Goal: Information Seeking & Learning: Find specific fact

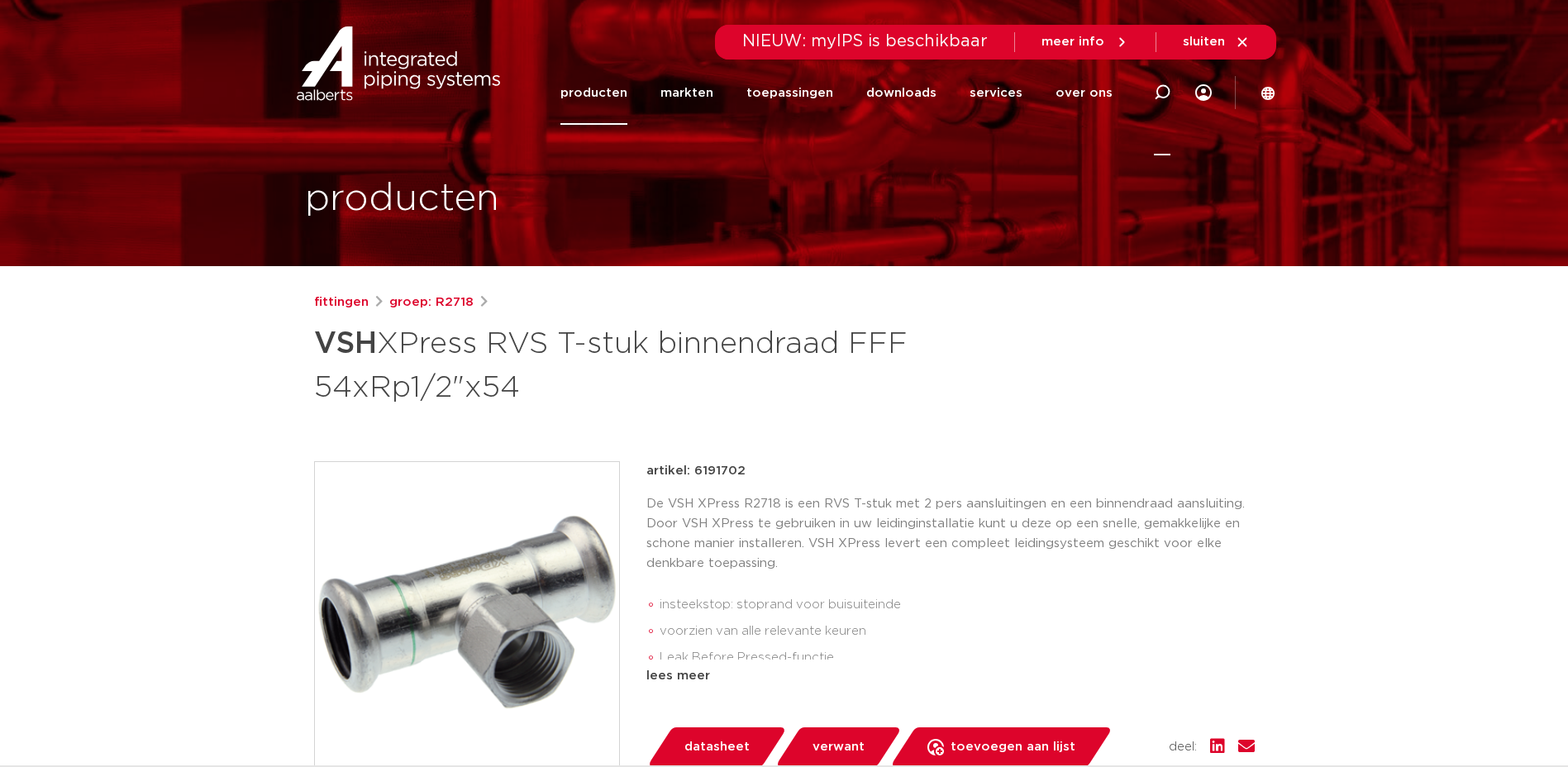
click at [1169, 98] on icon at bounding box center [1162, 92] width 17 height 17
paste input "wartelstuk FF 35xG1 1/2""
type input "wartelstuk FF 35xG1 1/2""
click button "Zoeken" at bounding box center [0, 0] width 0 height 0
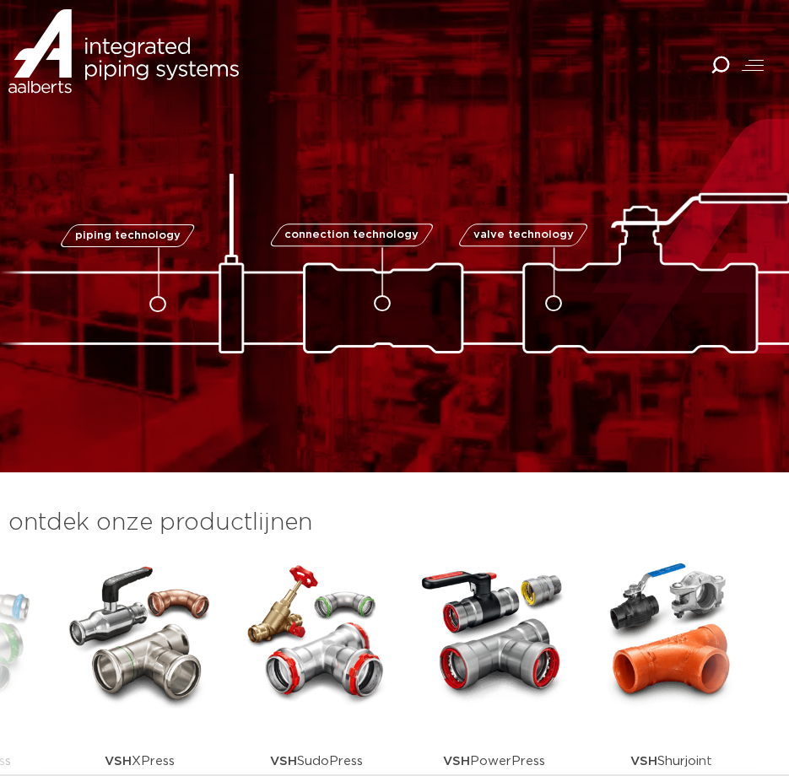
scroll to position [0, 236]
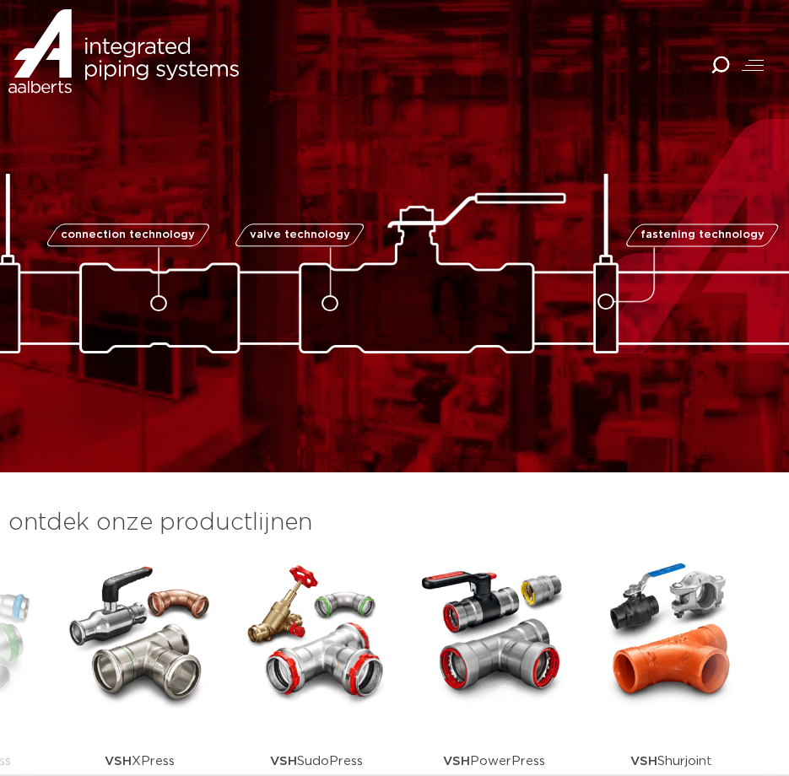
click at [725, 57] on icon "Combined Shape" at bounding box center [719, 65] width 19 height 19
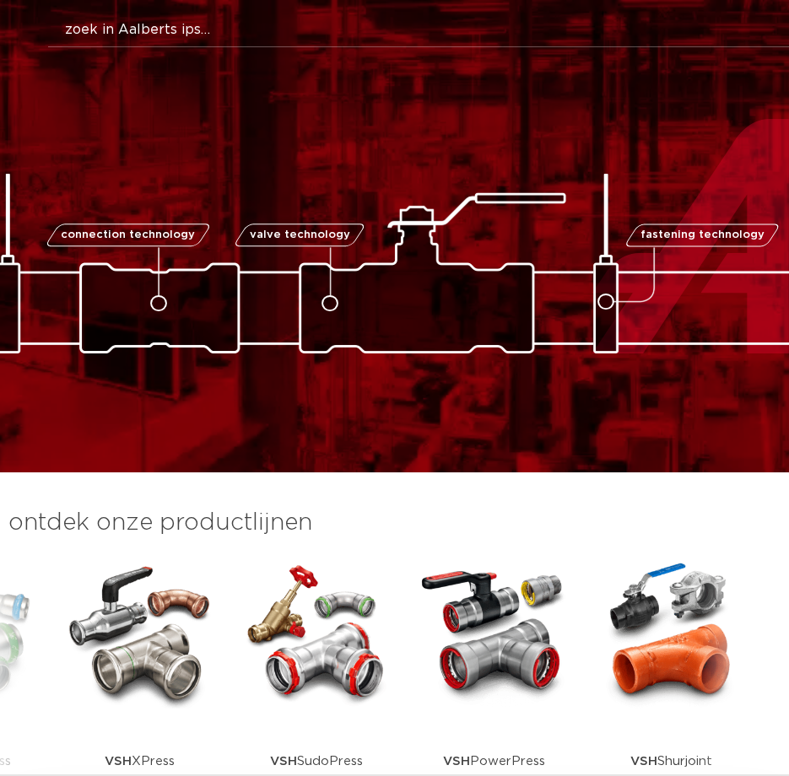
click at [552, 24] on button "Zoeken" at bounding box center [424, 26] width 785 height 27
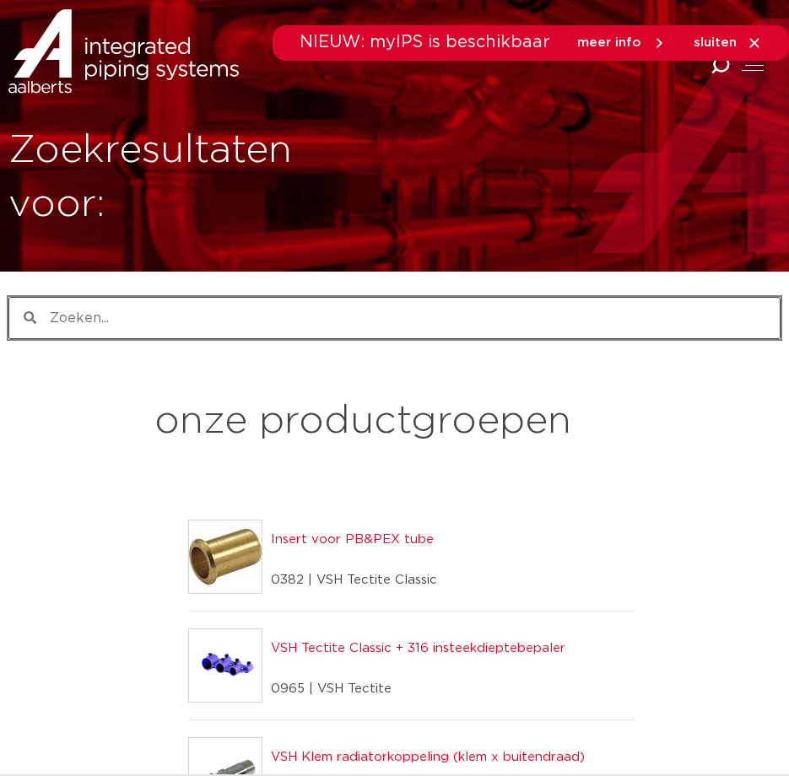
click at [359, 325] on input "Zoeken" at bounding box center [407, 318] width 743 height 40
type input "r"
drag, startPoint x: 0, startPoint y: 0, endPoint x: 359, endPoint y: 325, distance: 484.4
click at [359, 325] on input "Zoeken" at bounding box center [407, 318] width 743 height 40
type input "R2726"
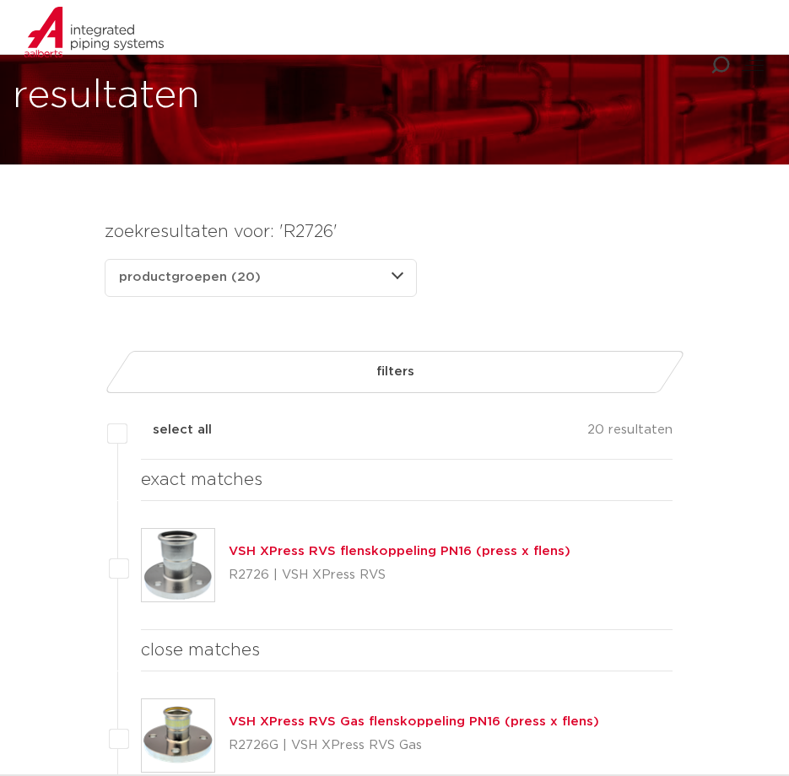
click at [349, 552] on link "VSH XPress RVS flenskoppeling PN16 (press x flens)" at bounding box center [400, 551] width 342 height 13
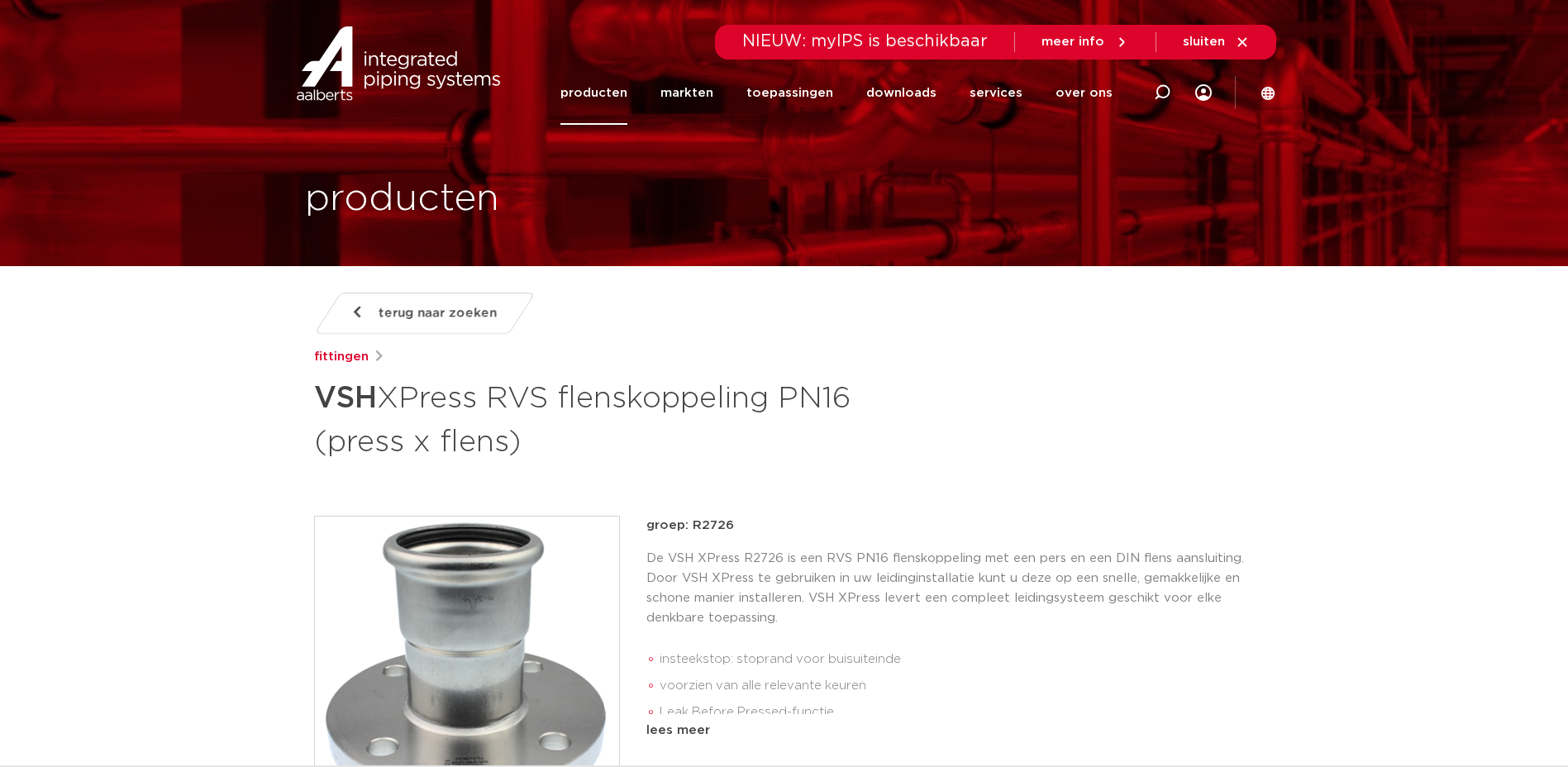
click at [772, 315] on div "terug naar zoeken fittingen VSH XPress RVS flenskoppeling PN16 (press x flens)" at bounding box center [785, 378] width 941 height 170
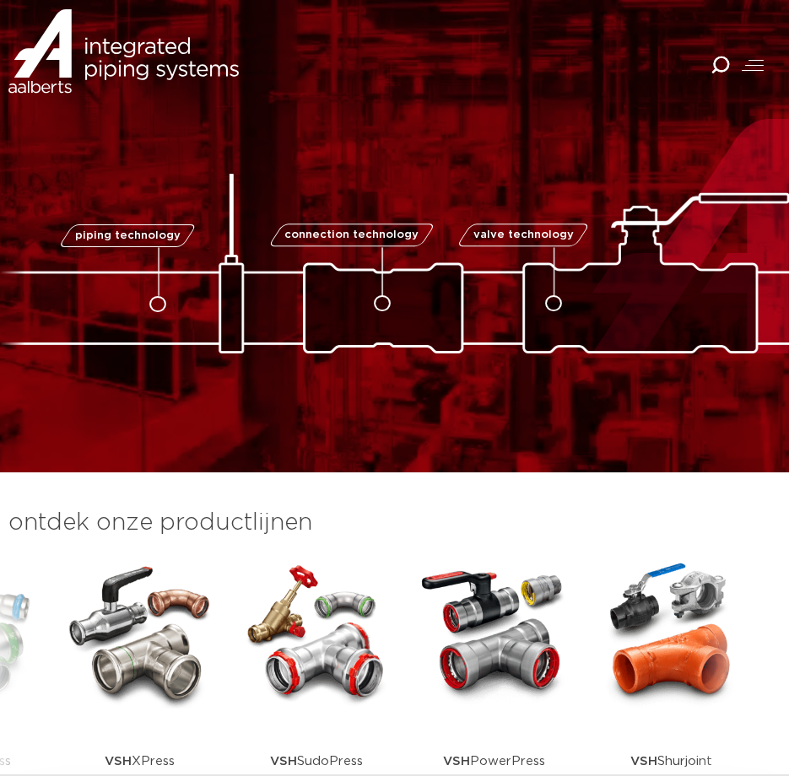
click at [711, 67] on icon "Combined Shape" at bounding box center [719, 65] width 19 height 19
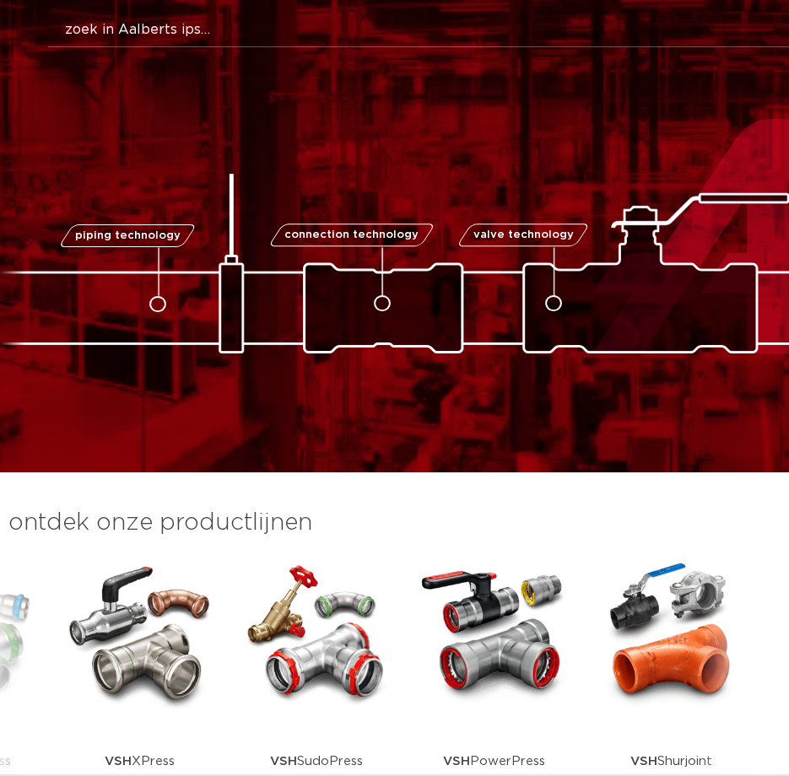
click at [579, 31] on button "Zoeken" at bounding box center [424, 26] width 785 height 27
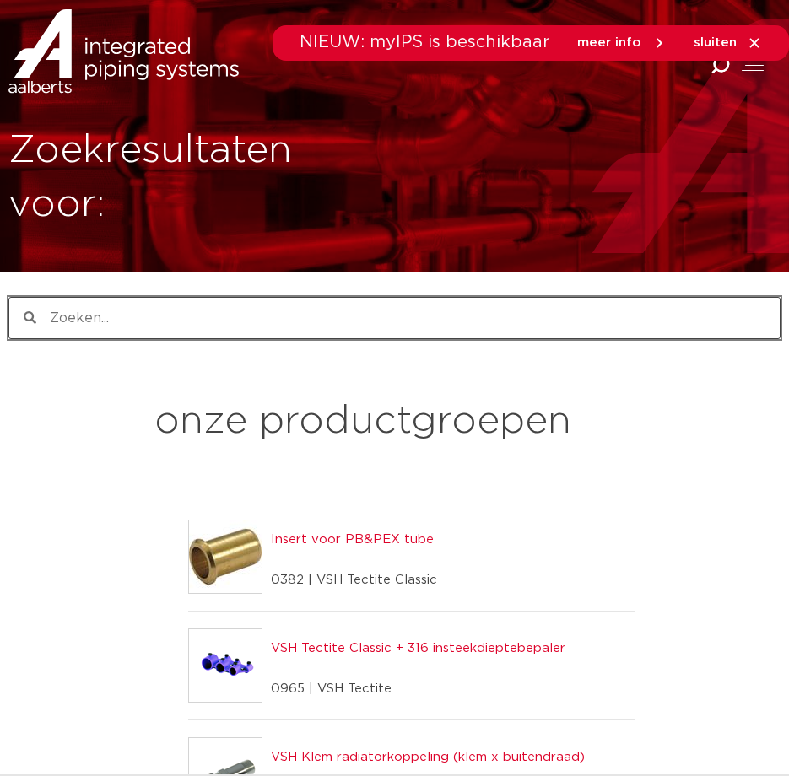
click at [335, 317] on input "Zoeken" at bounding box center [407, 318] width 743 height 40
type input "r2707"
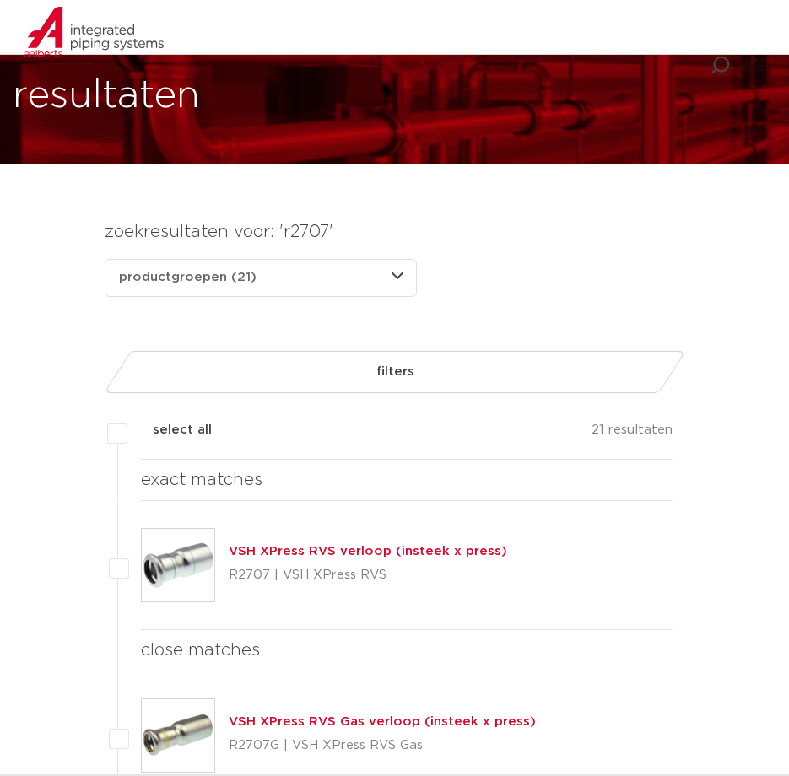
click at [259, 553] on link "VSH XPress RVS verloop (insteek x press)" at bounding box center [368, 551] width 278 height 13
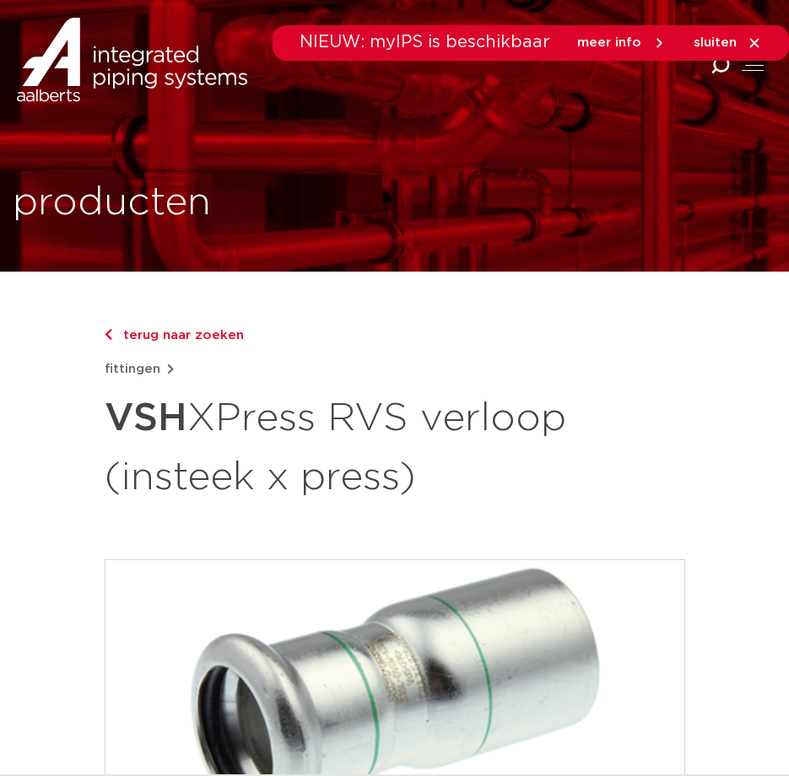
drag, startPoint x: 97, startPoint y: 61, endPoint x: 42, endPoint y: 97, distance: 65.8
click at [42, 97] on div at bounding box center [197, 68] width 395 height 135
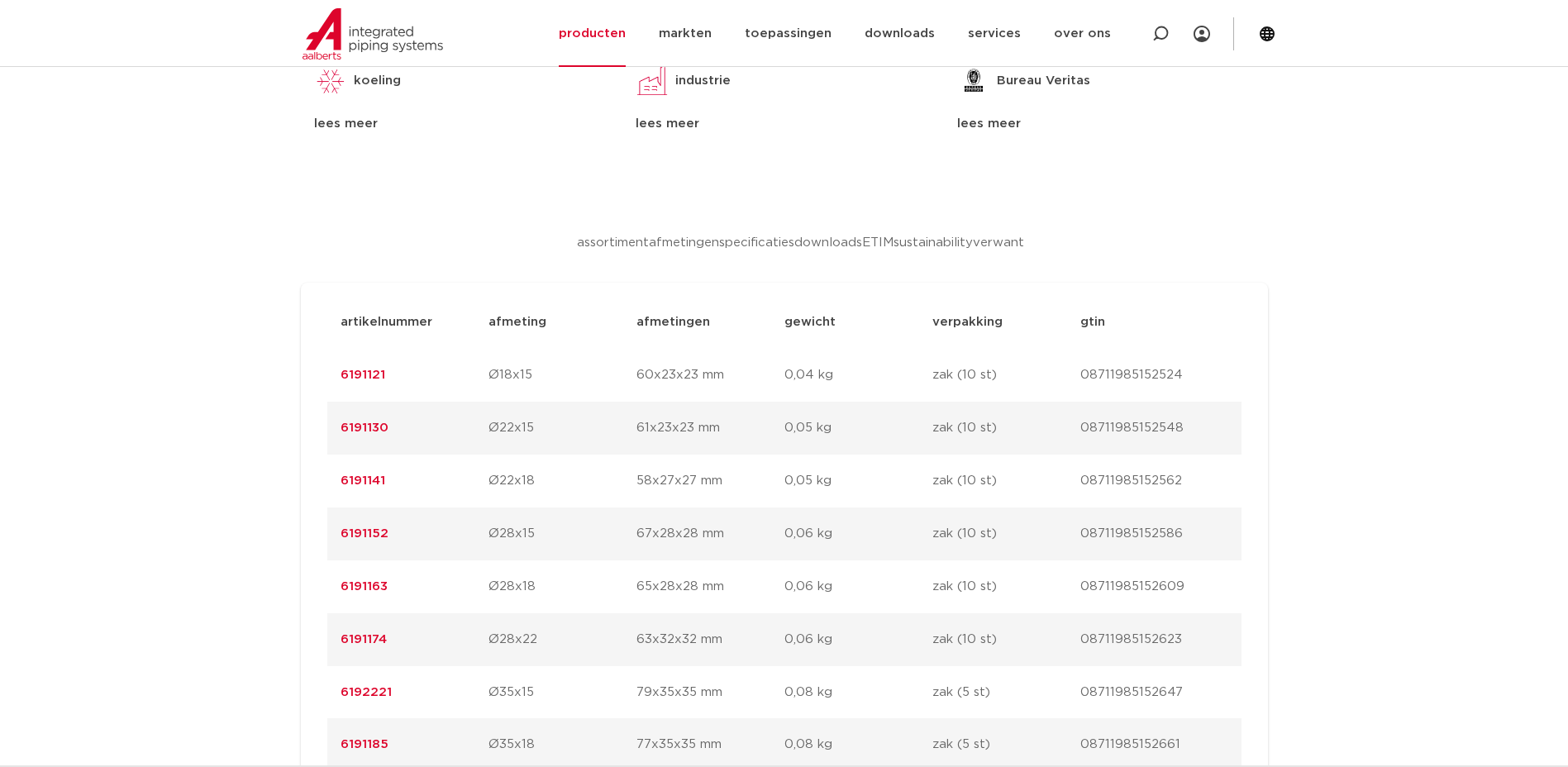
scroll to position [1002, 0]
click at [649, 229] on li "afmetingen" at bounding box center [684, 242] width 71 height 26
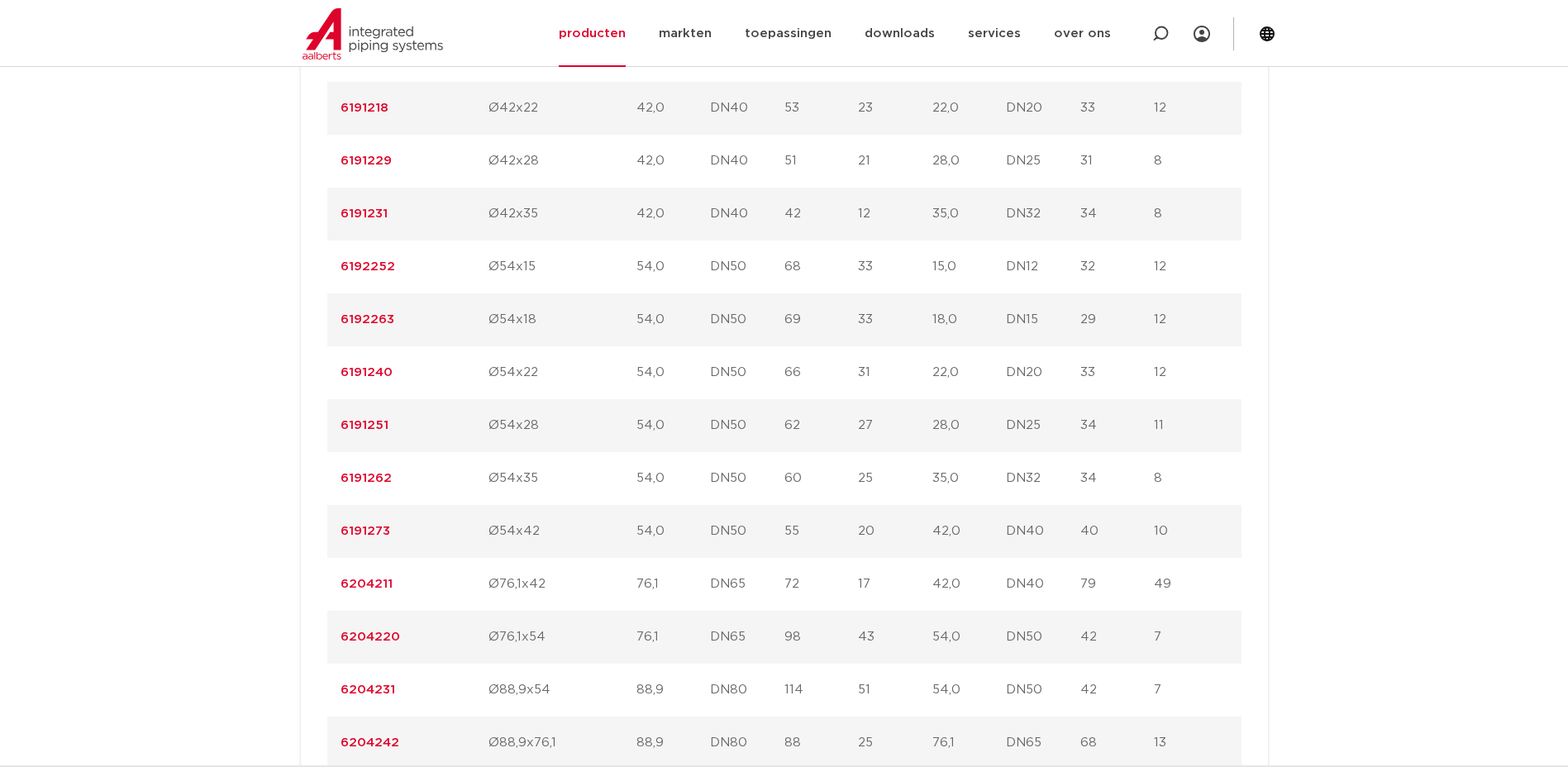
scroll to position [1902, 0]
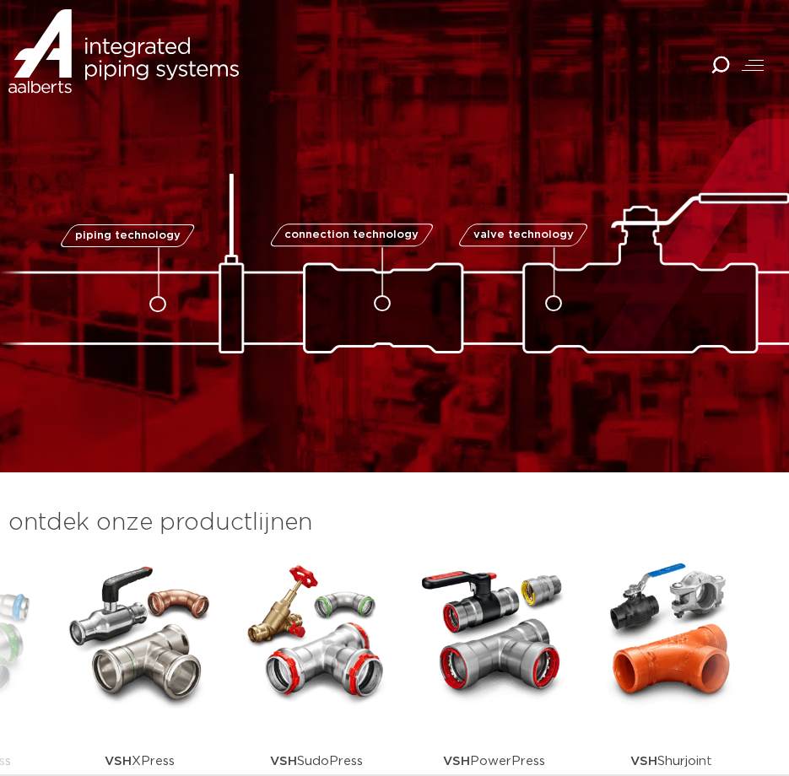
click at [719, 65] on icon "Combined Shape" at bounding box center [719, 65] width 19 height 19
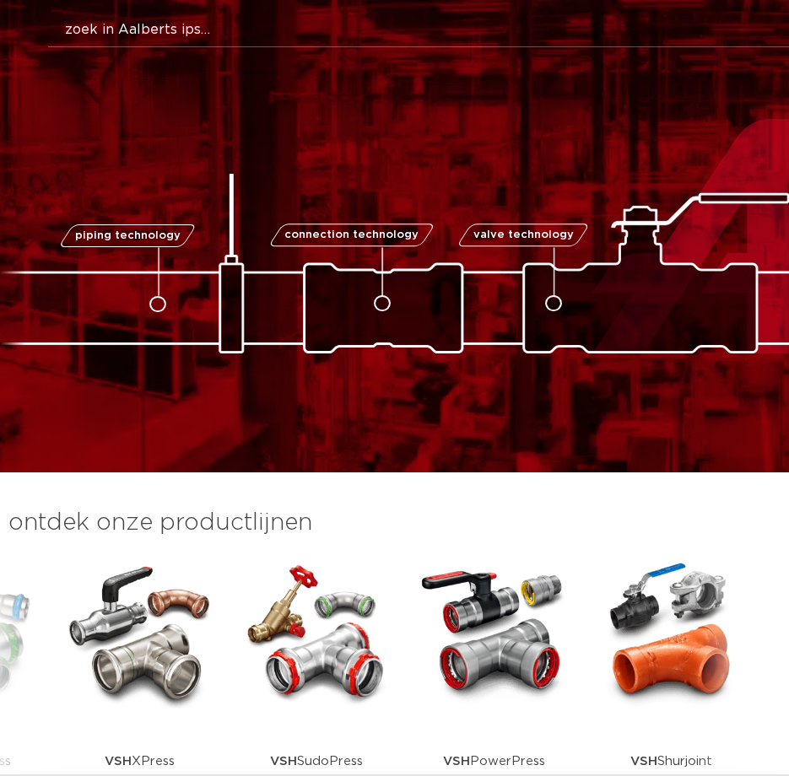
click at [315, 40] on input "Zoeken" at bounding box center [422, 30] width 748 height 34
type input "R2701"
click at [32, 13] on button "Zoeken" at bounding box center [424, 26] width 785 height 27
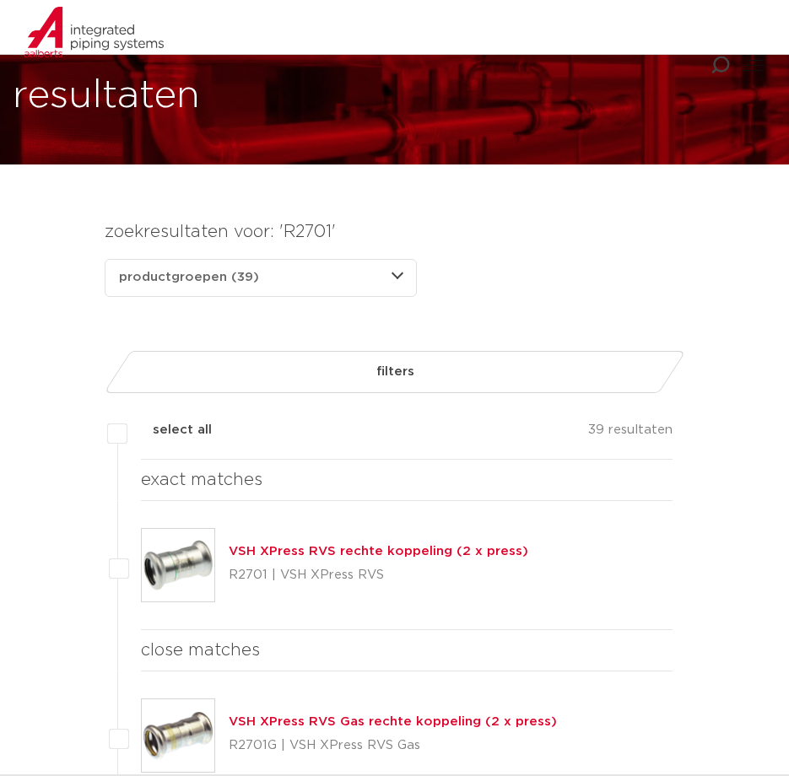
click at [310, 553] on link "VSH XPress RVS rechte koppeling (2 x press)" at bounding box center [379, 551] width 300 height 13
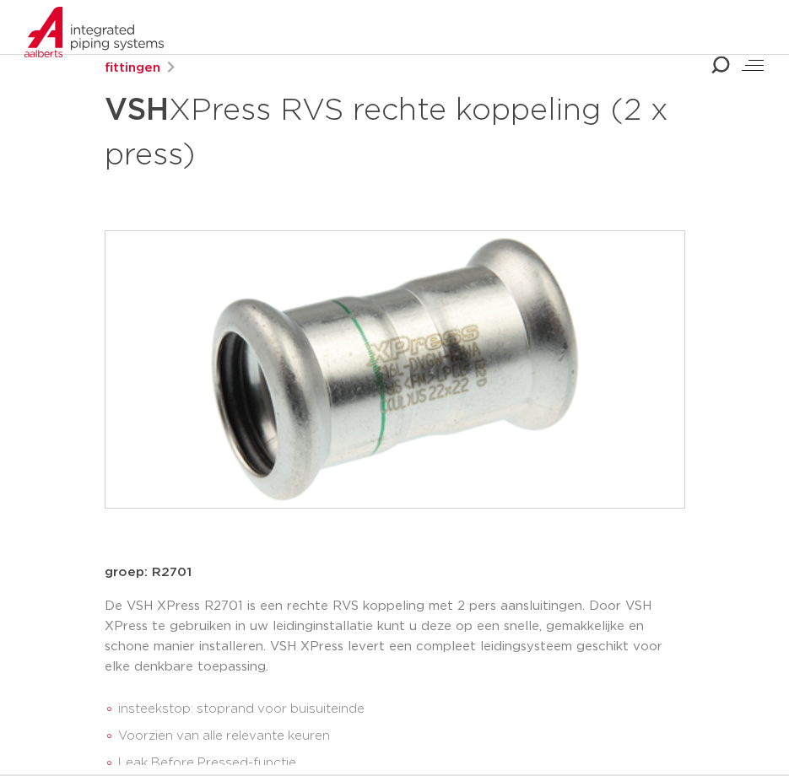
scroll to position [285, 0]
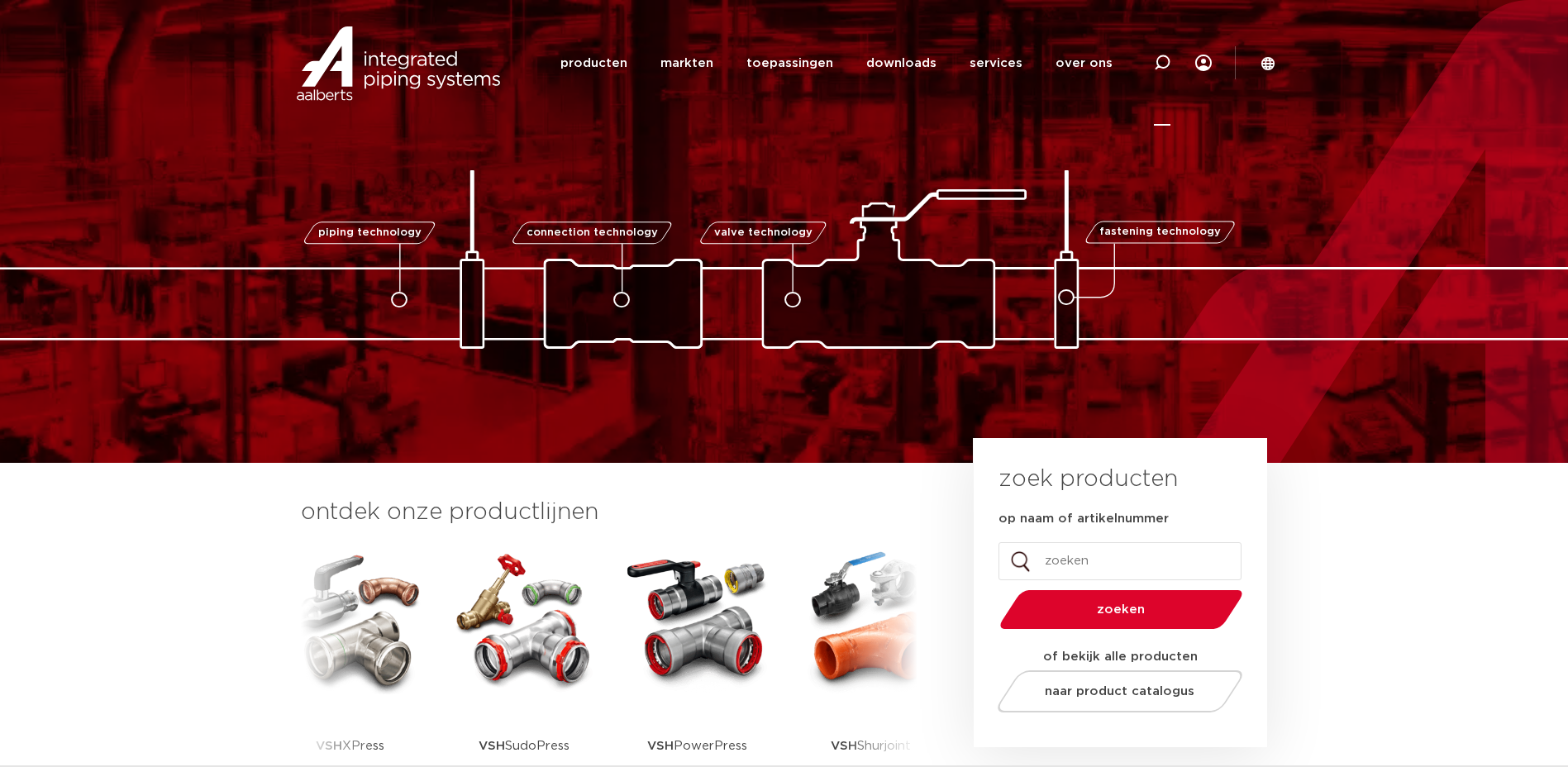
click at [1166, 62] on icon at bounding box center [1162, 63] width 17 height 17
paste input "4800279"
type input "4800279"
click button "Zoeken" at bounding box center [0, 0] width 0 height 0
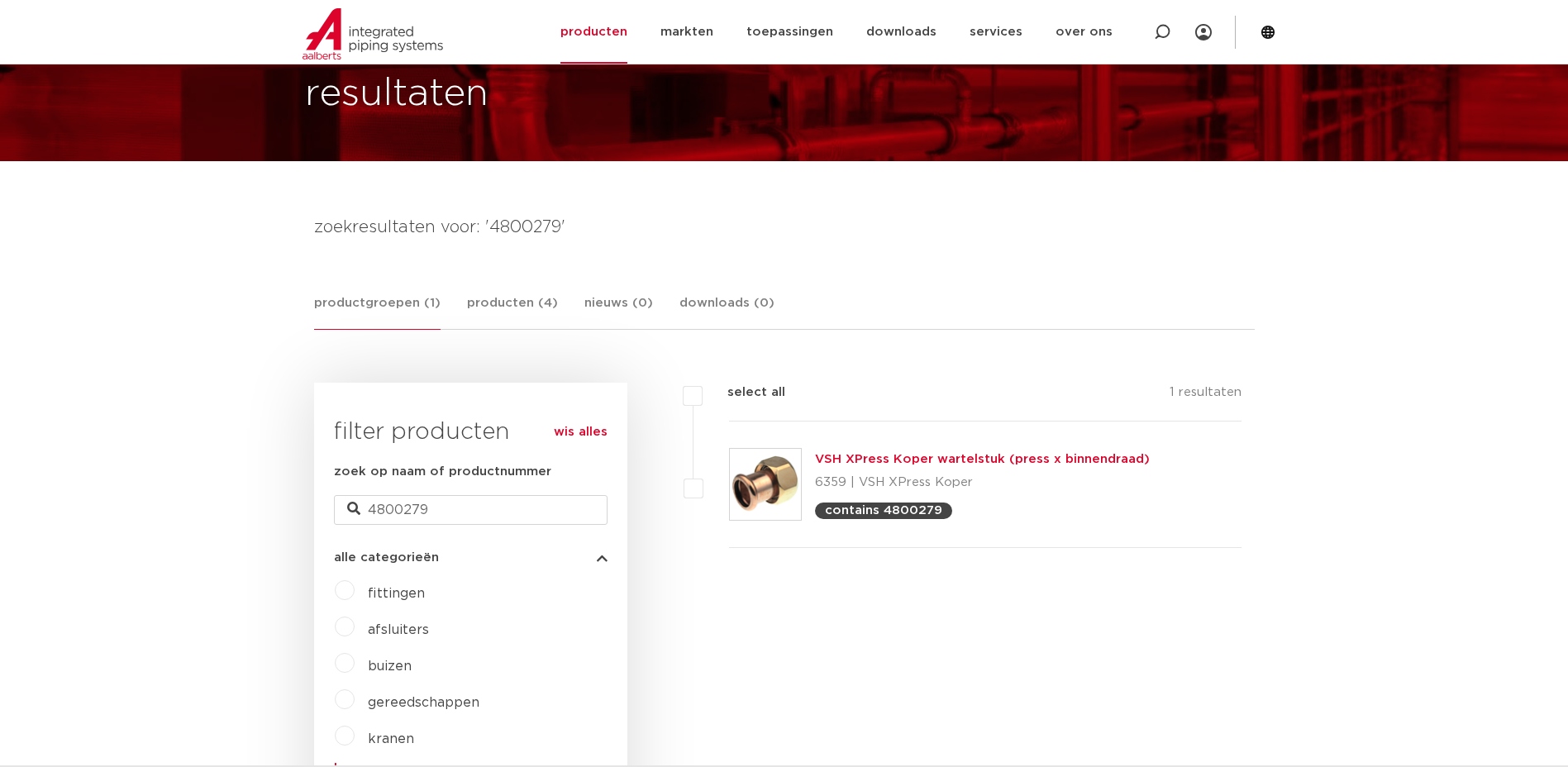
click at [764, 468] on img at bounding box center [765, 484] width 72 height 72
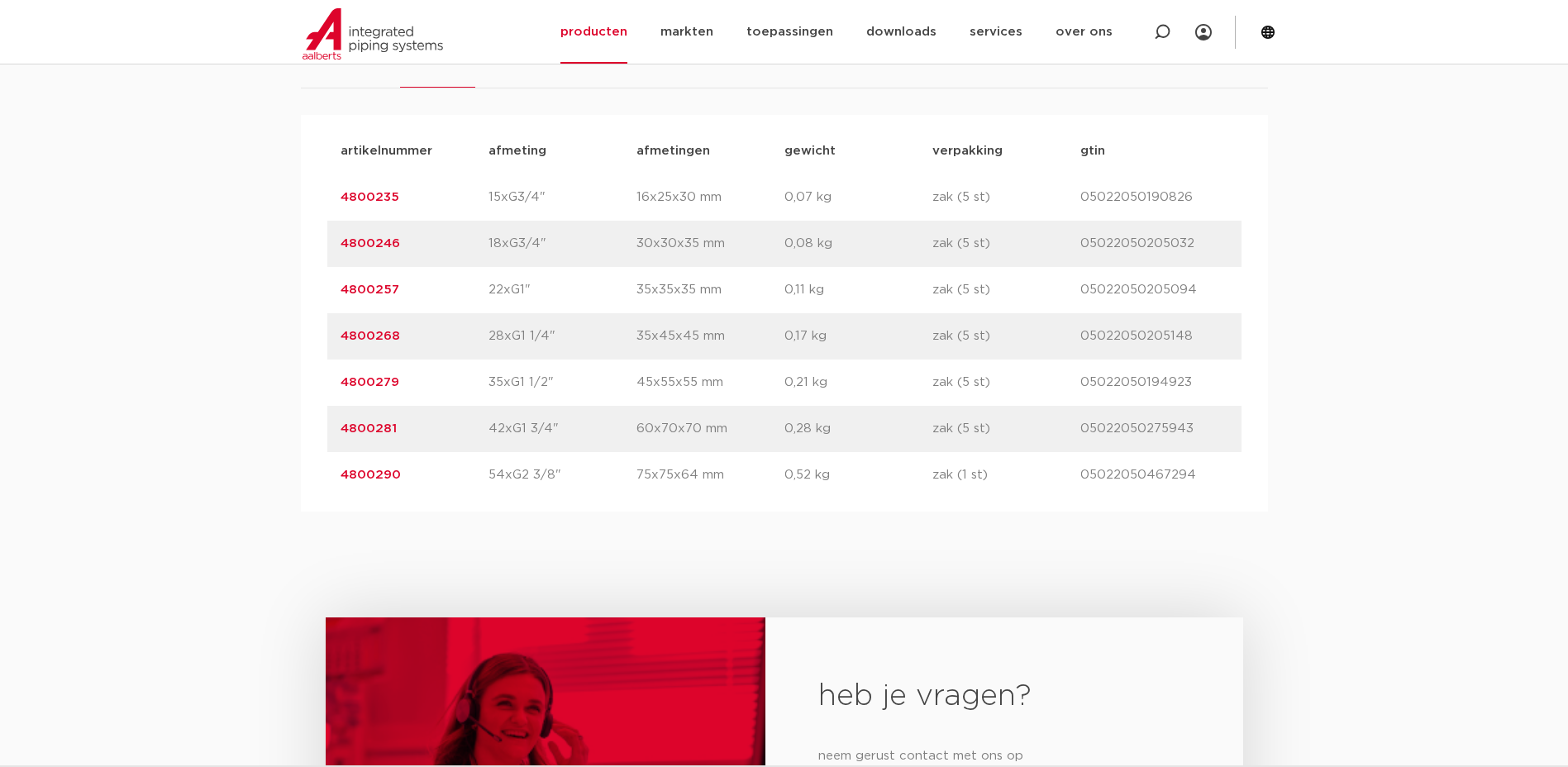
scroll to position [1148, 0]
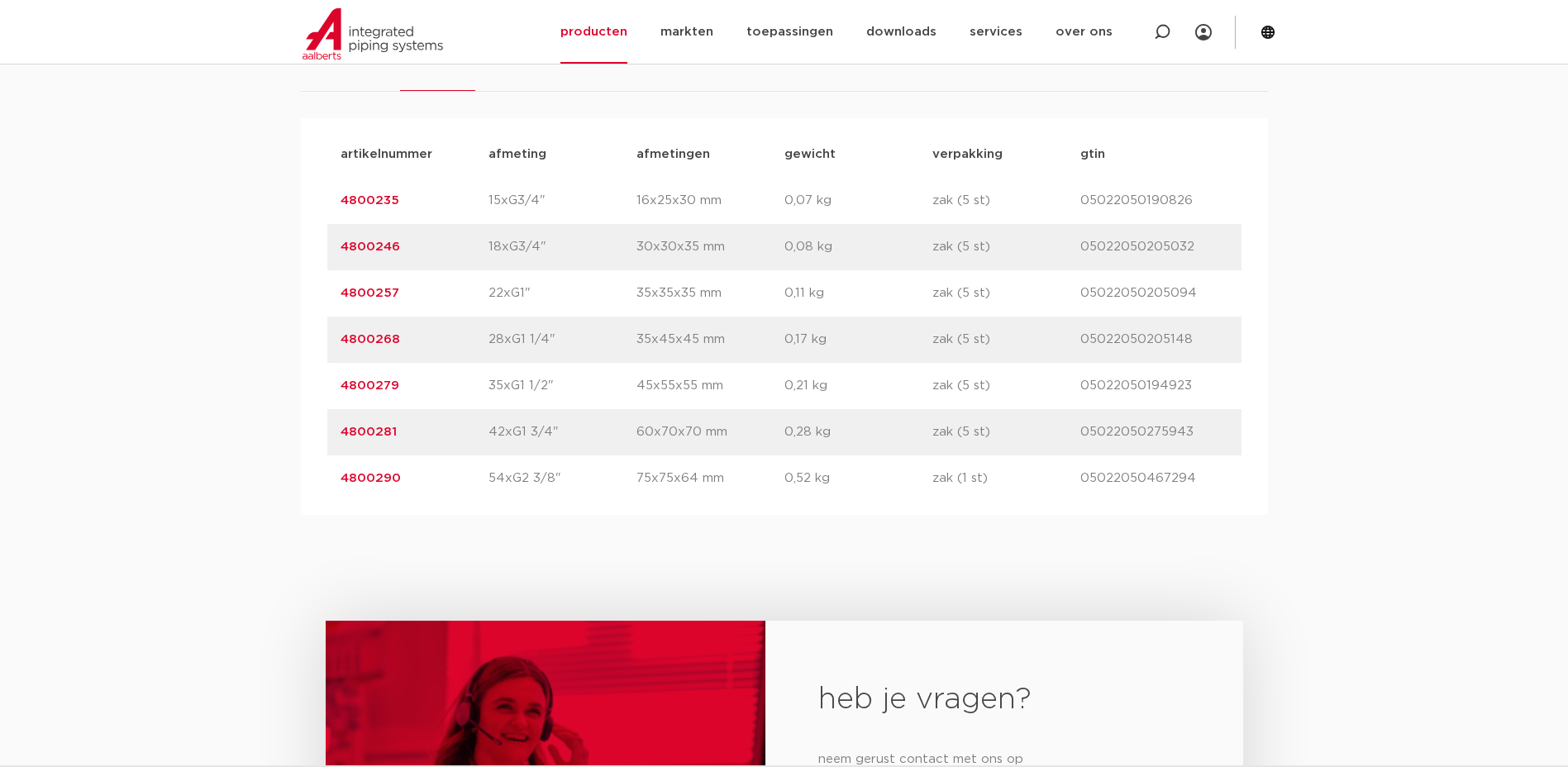
click at [368, 385] on link "4800279" at bounding box center [370, 385] width 59 height 13
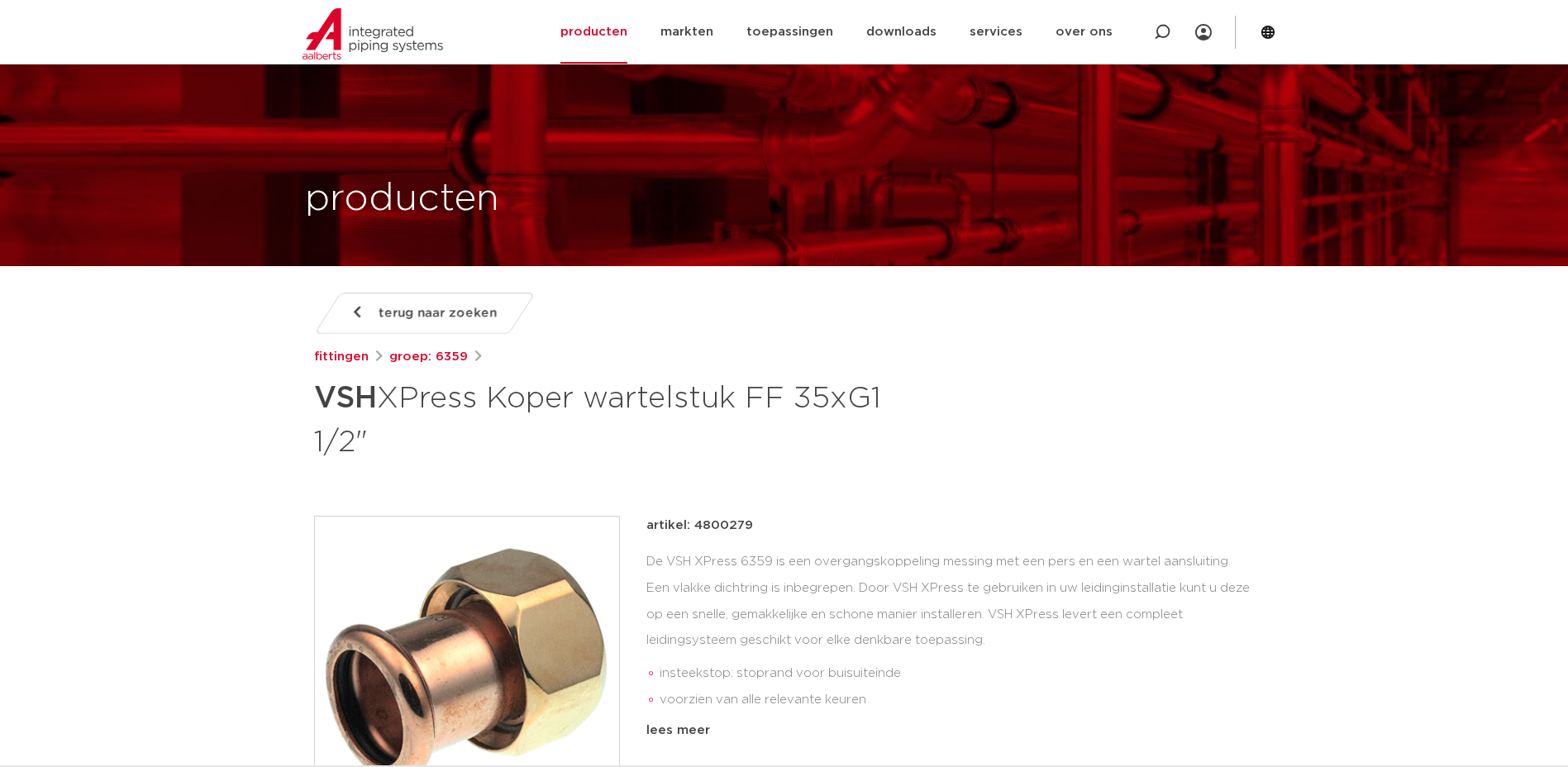
scroll to position [91, 0]
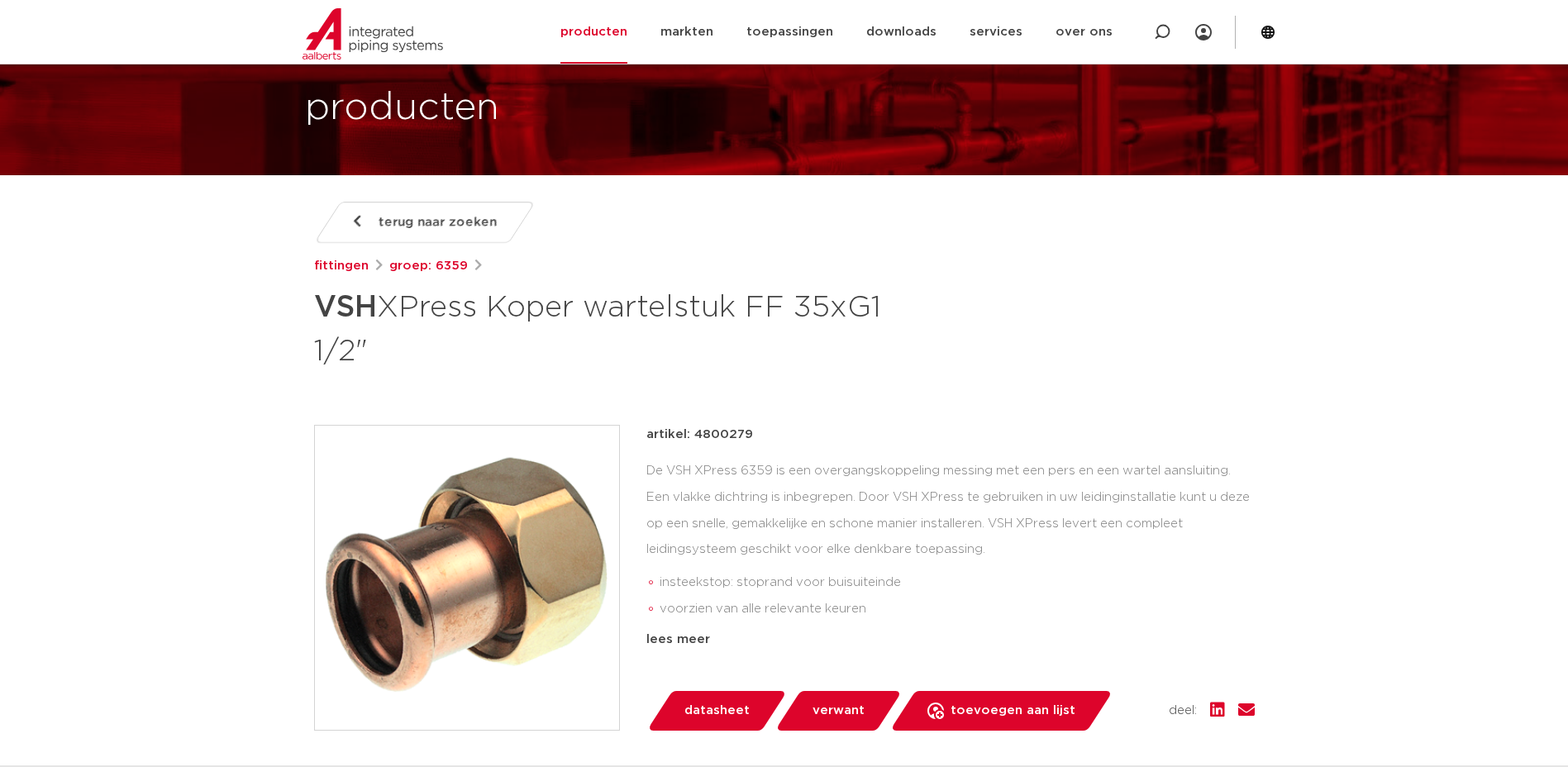
drag, startPoint x: 316, startPoint y: 304, endPoint x: 365, endPoint y: 347, distance: 65.2
click at [365, 347] on h1 "VSH XPress Koper wartelstuk FF 35xG1 1/2"" at bounding box center [625, 327] width 621 height 89
copy h1 "VSH XPress Koper wartelstuk FF 35xG1 1/2""
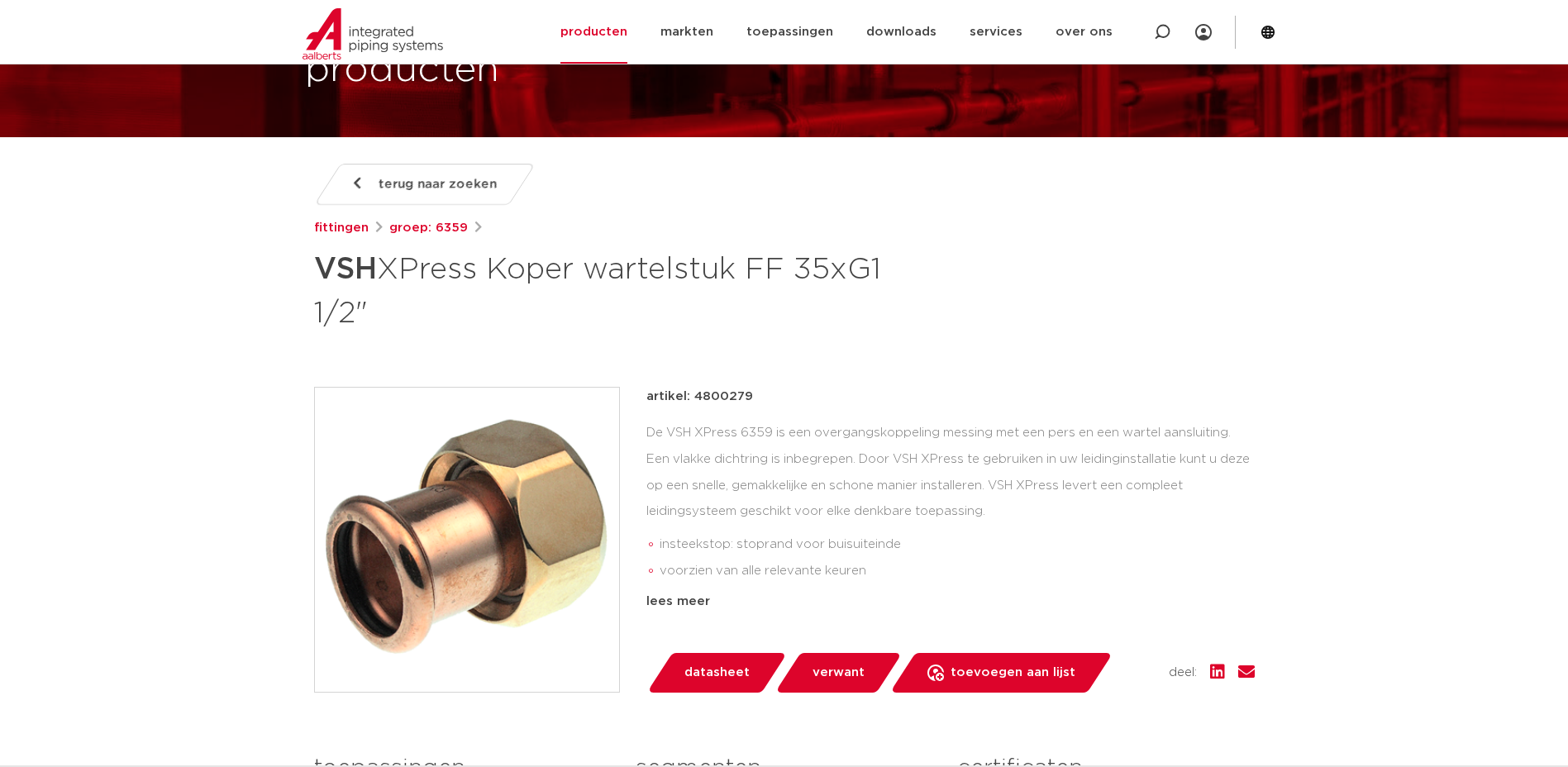
scroll to position [128, 0]
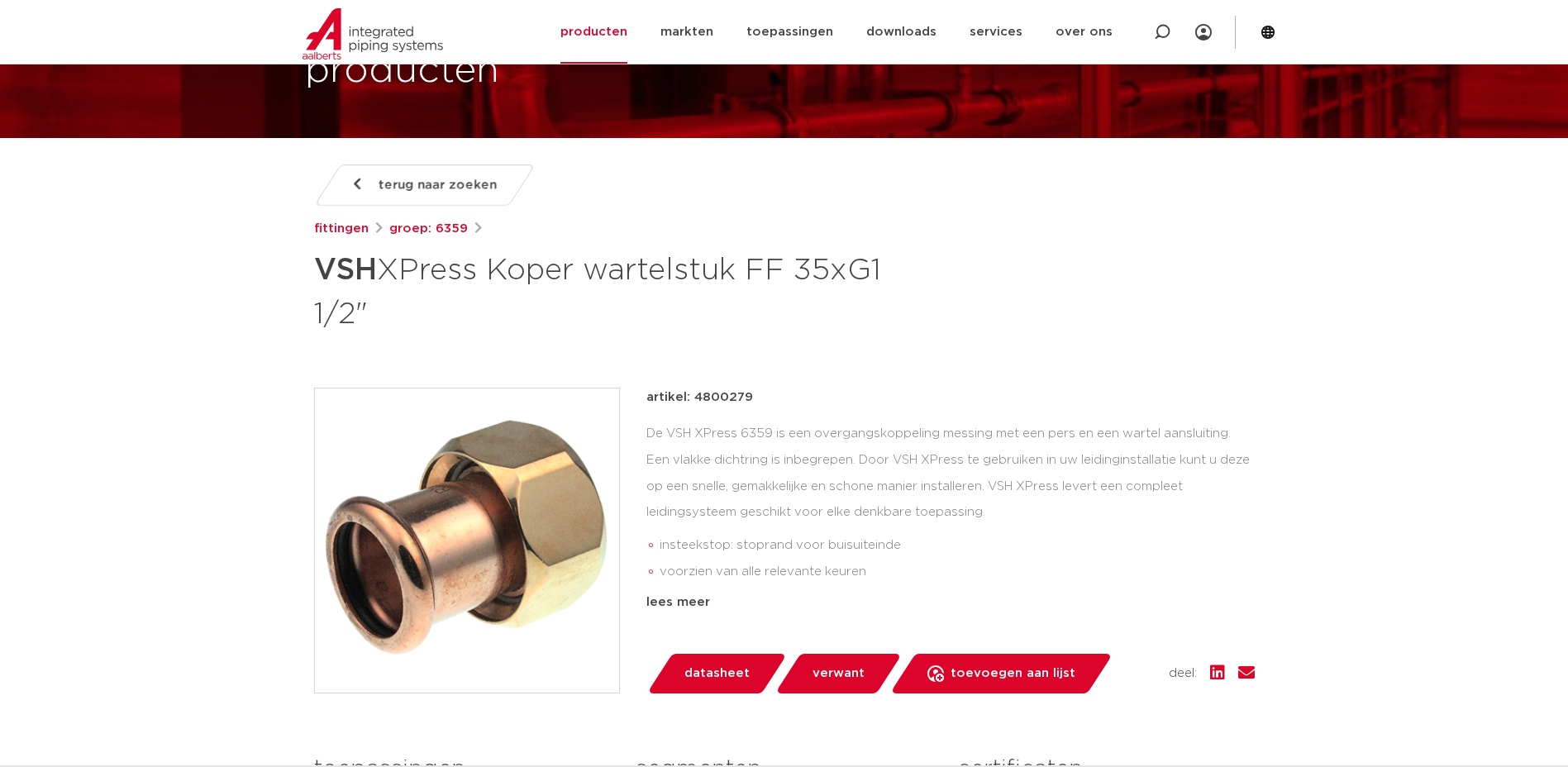
click at [602, 267] on h1 "VSH XPress Koper wartelstuk FF 35xG1 1/2"" at bounding box center [625, 290] width 621 height 89
drag, startPoint x: 594, startPoint y: 269, endPoint x: 379, endPoint y: 315, distance: 219.9
click at [379, 315] on h1 "VSH XPress Koper wartelstuk FF 35xG1 1/2"" at bounding box center [625, 290] width 621 height 89
copy h1 "wartelstuk FF 35xG1 1/2""
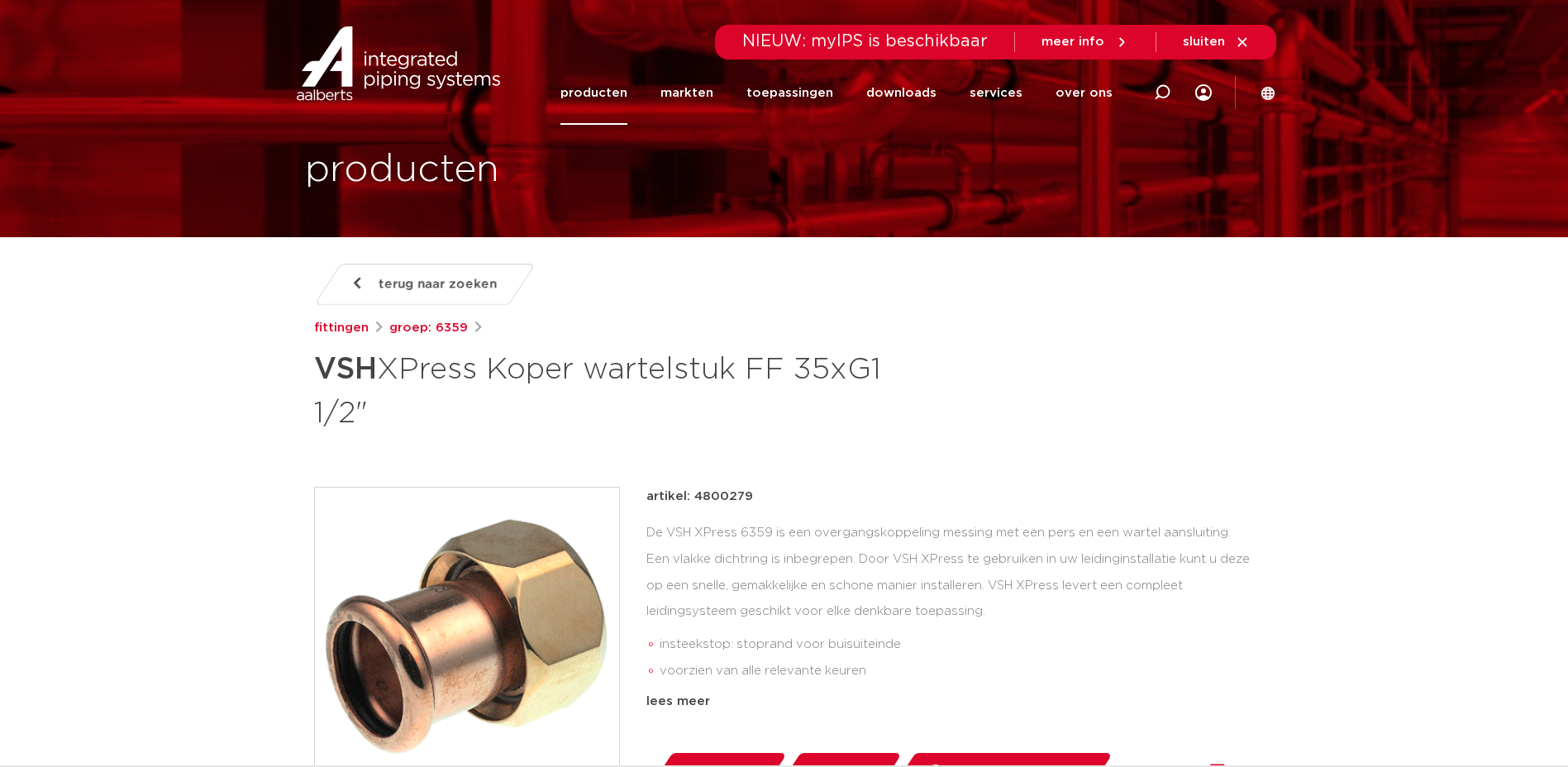
scroll to position [0, 0]
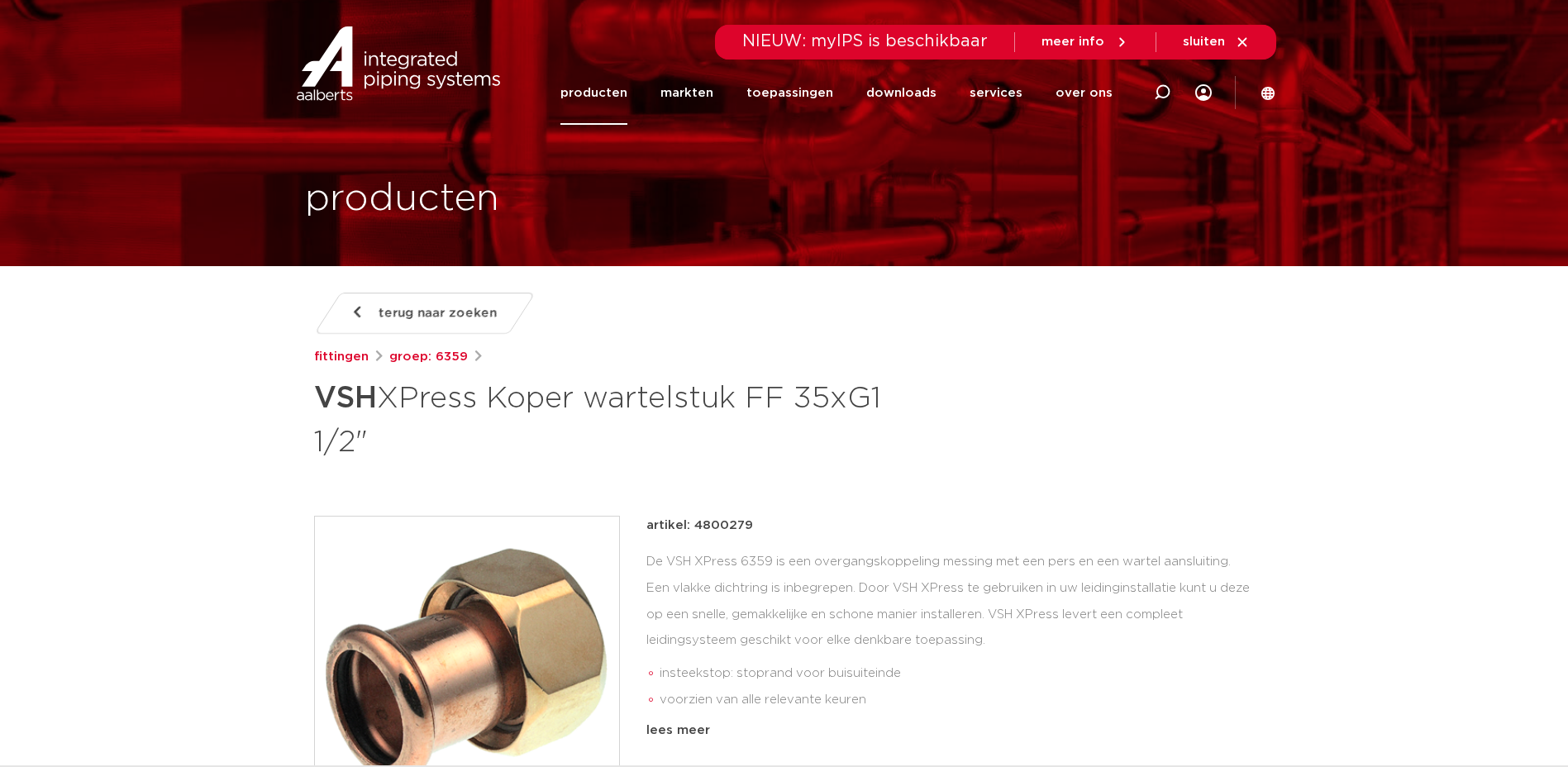
click at [786, 564] on div "De VSH XPress 6359 is een overgangskoppeling messing met een pers en een wartel…" at bounding box center [951, 631] width 609 height 166
click at [486, 370] on div "terug naar zoeken fittingen groep: 6359 VSH XPress Koper wartelstuk FF 35xG1 1/…" at bounding box center [785, 378] width 941 height 170
drag, startPoint x: 464, startPoint y: 357, endPoint x: 434, endPoint y: 357, distance: 30.0
click at [434, 357] on div "fittingen groep: 6359" at bounding box center [785, 357] width 941 height 20
copy link "6359"
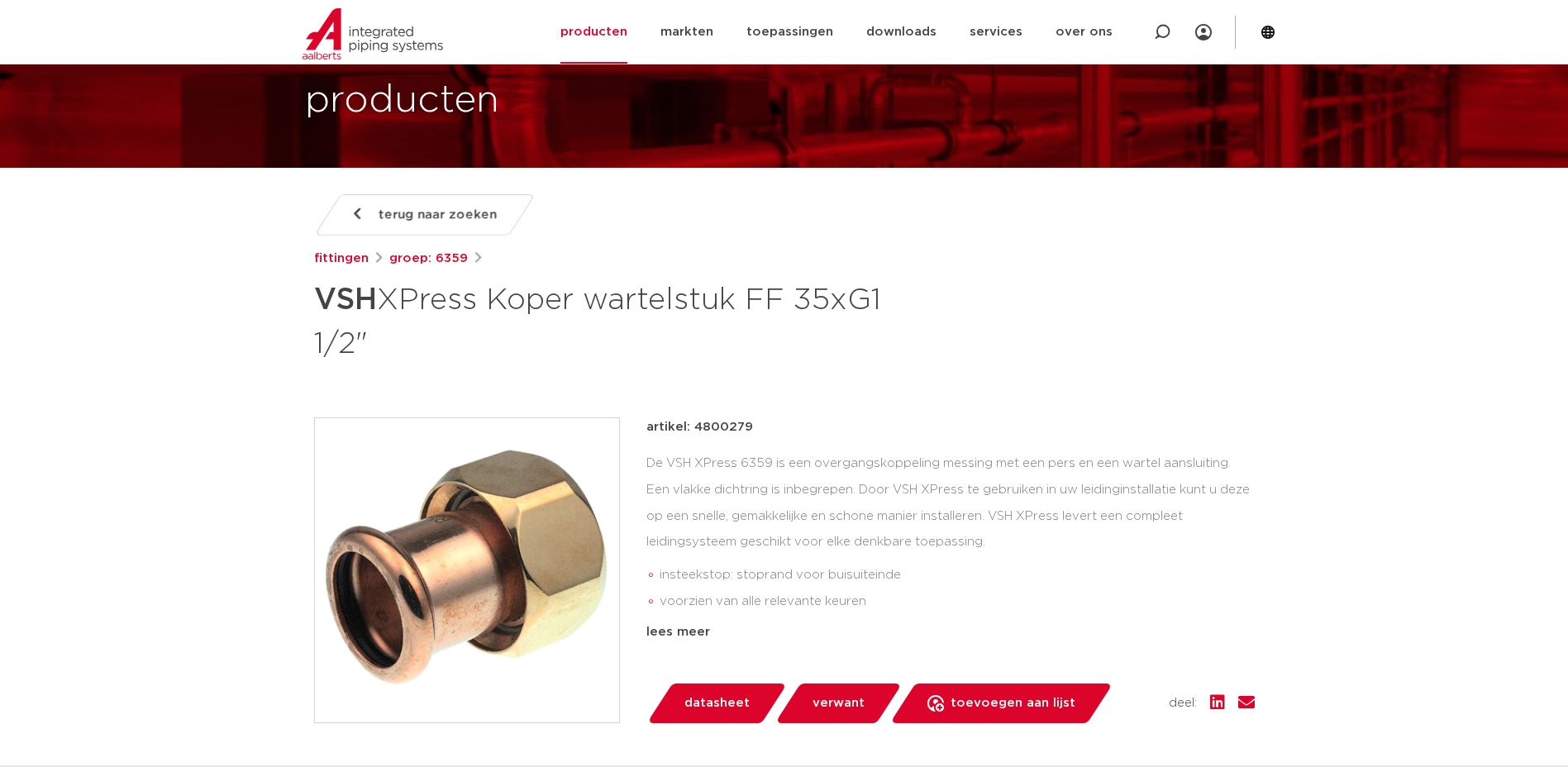
scroll to position [99, 0]
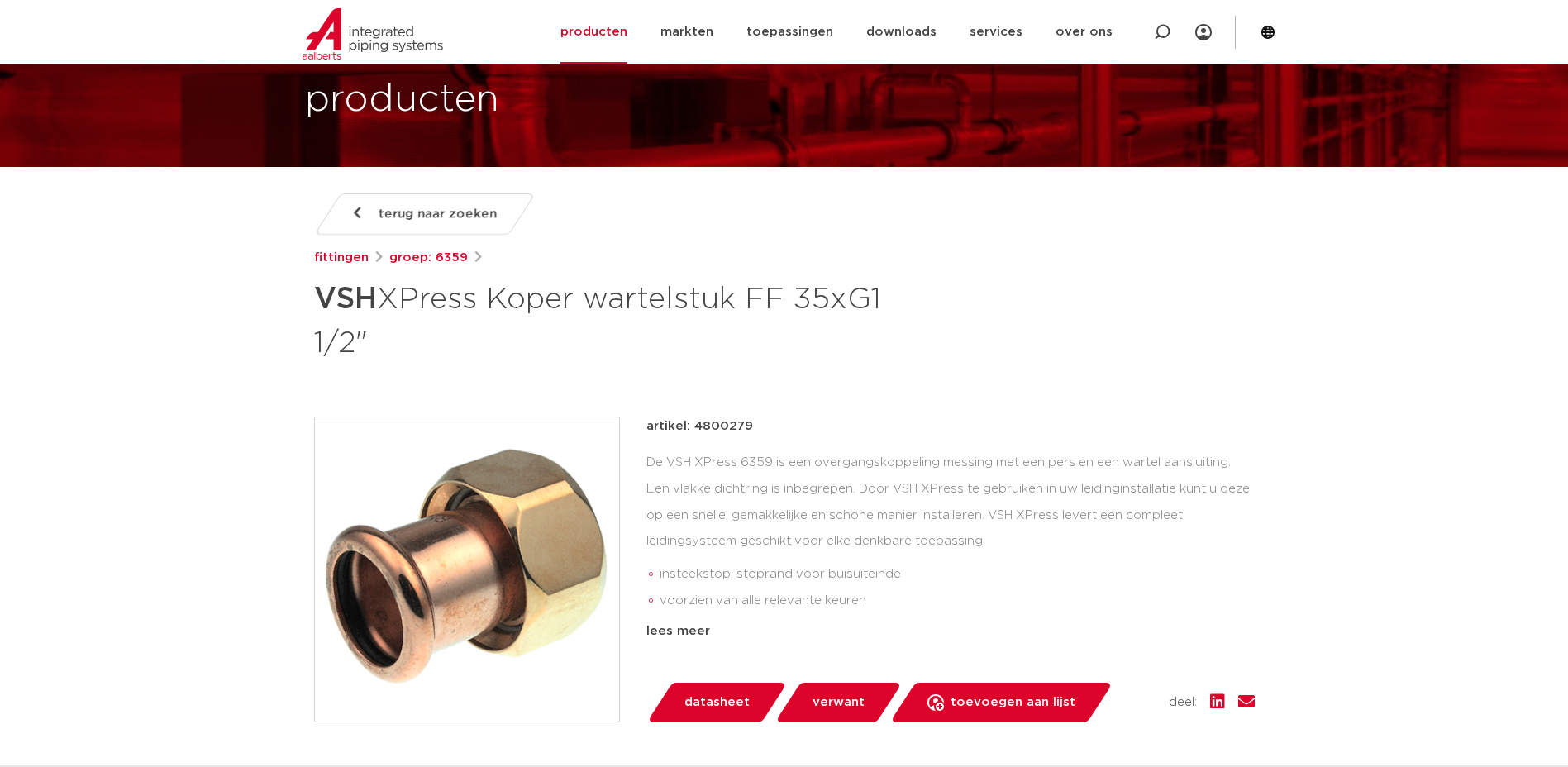
drag, startPoint x: 767, startPoint y: 424, endPoint x: 696, endPoint y: 429, distance: 71.2
click at [696, 429] on div "artikel: 4800279" at bounding box center [951, 426] width 609 height 20
drag, startPoint x: 748, startPoint y: 426, endPoint x: 714, endPoint y: 423, distance: 34.1
click at [714, 423] on p "artikel: 4800279" at bounding box center [700, 426] width 107 height 20
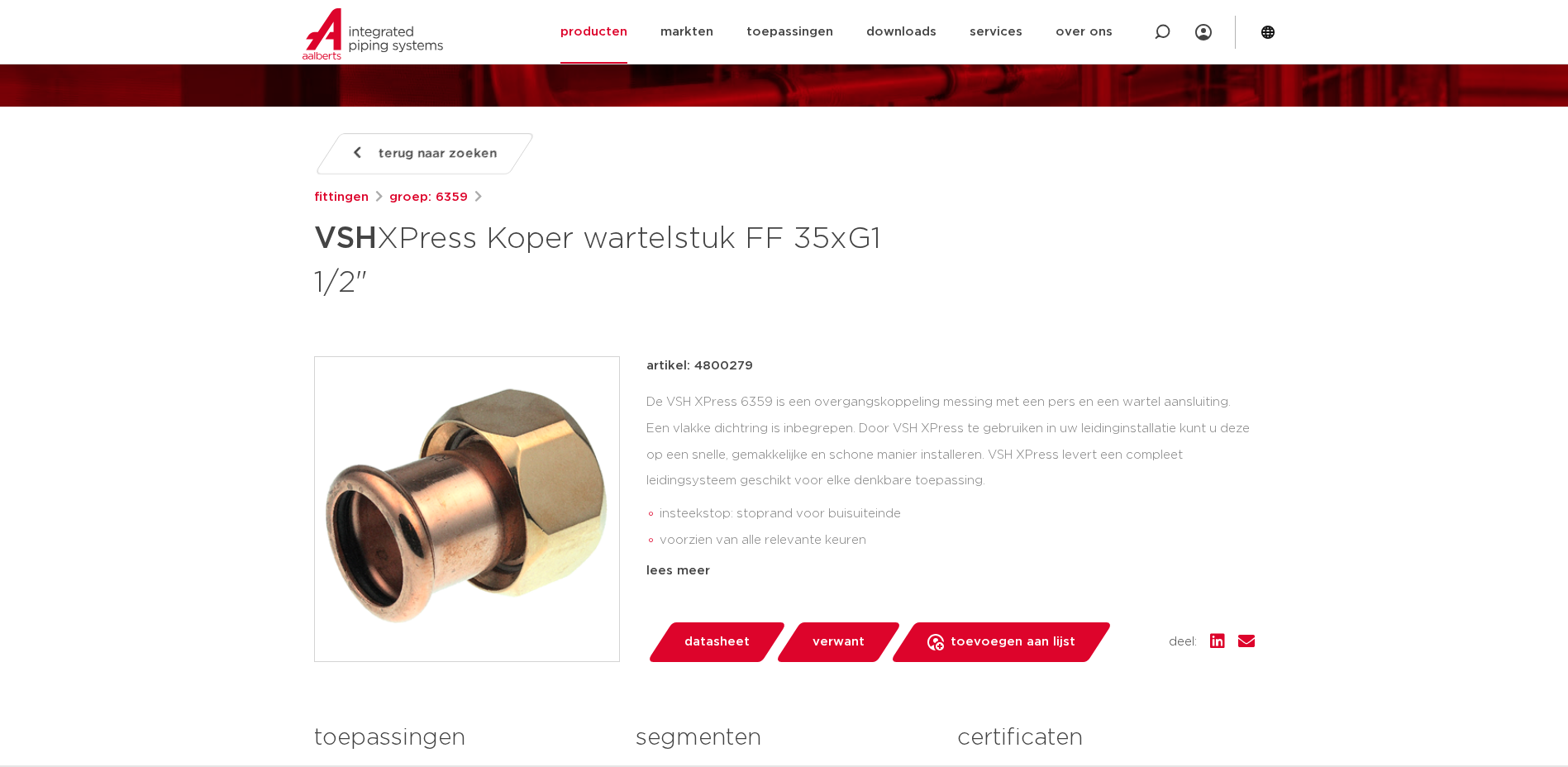
scroll to position [135, 0]
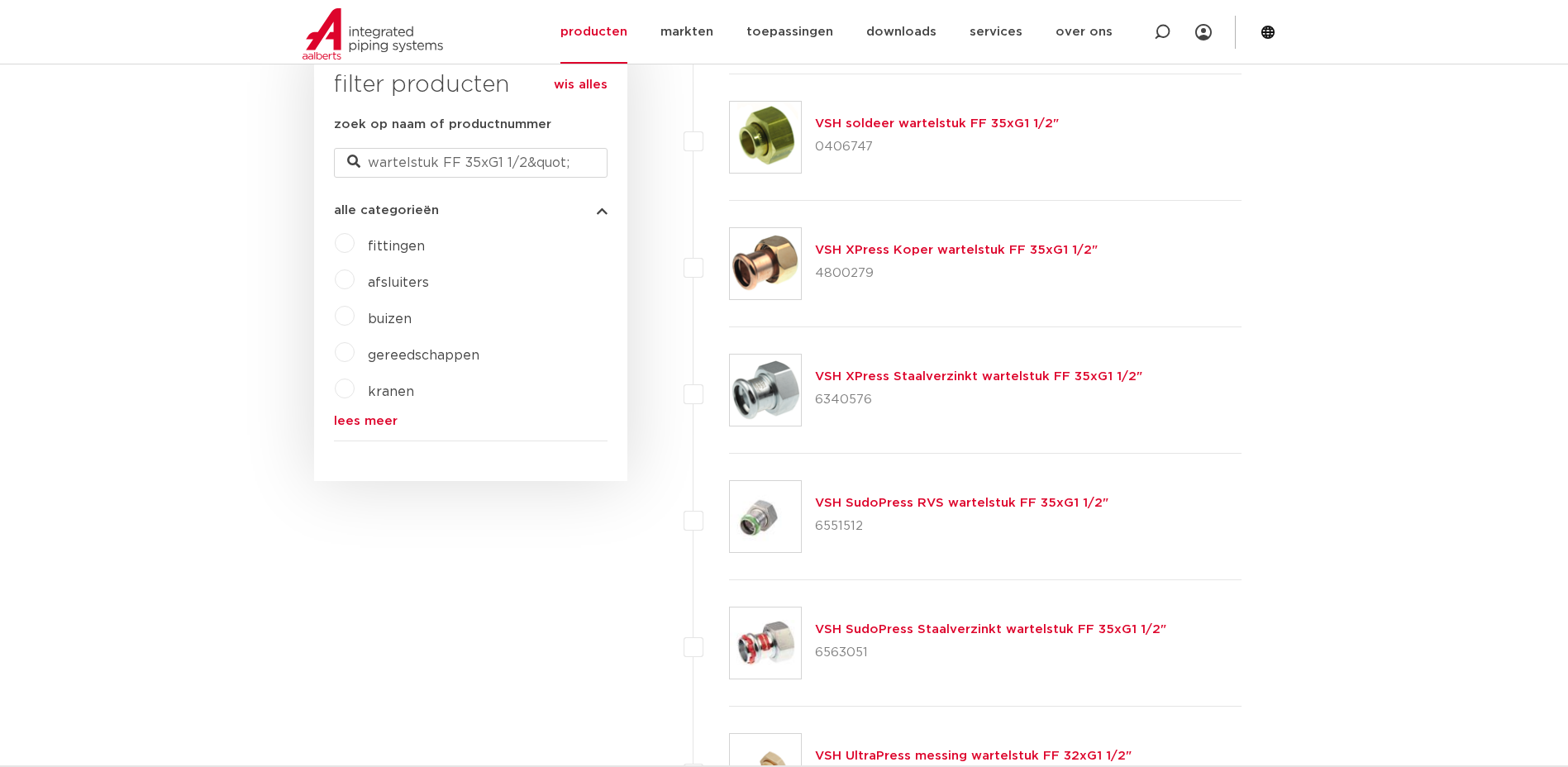
scroll to position [450, 0]
click at [950, 384] on link "VSH XPress Staalverzinkt wartelstuk FF 35xG1 1/2"" at bounding box center [979, 378] width 327 height 13
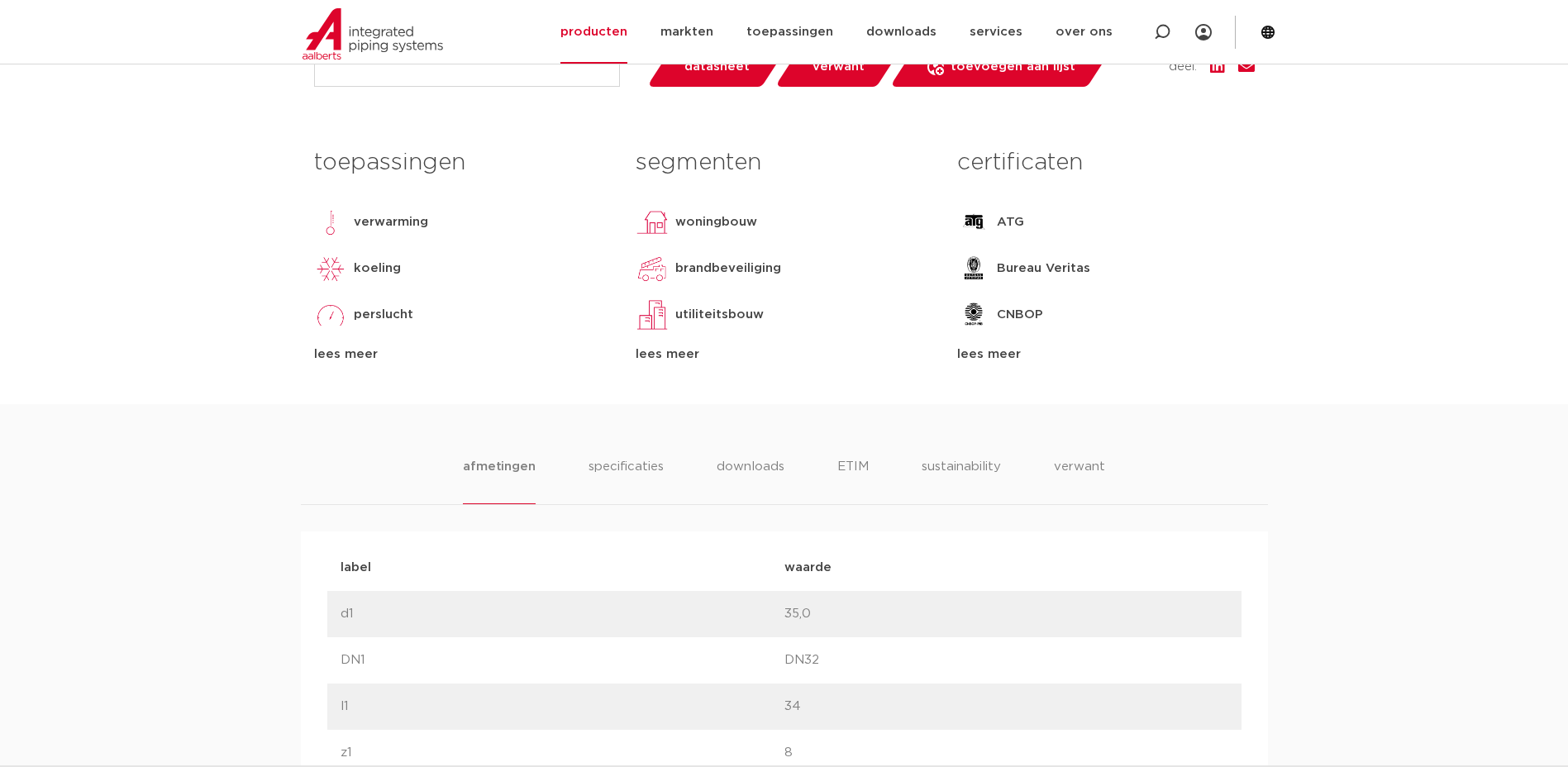
scroll to position [736, 0]
click at [647, 467] on li "specificaties" at bounding box center [625, 480] width 79 height 47
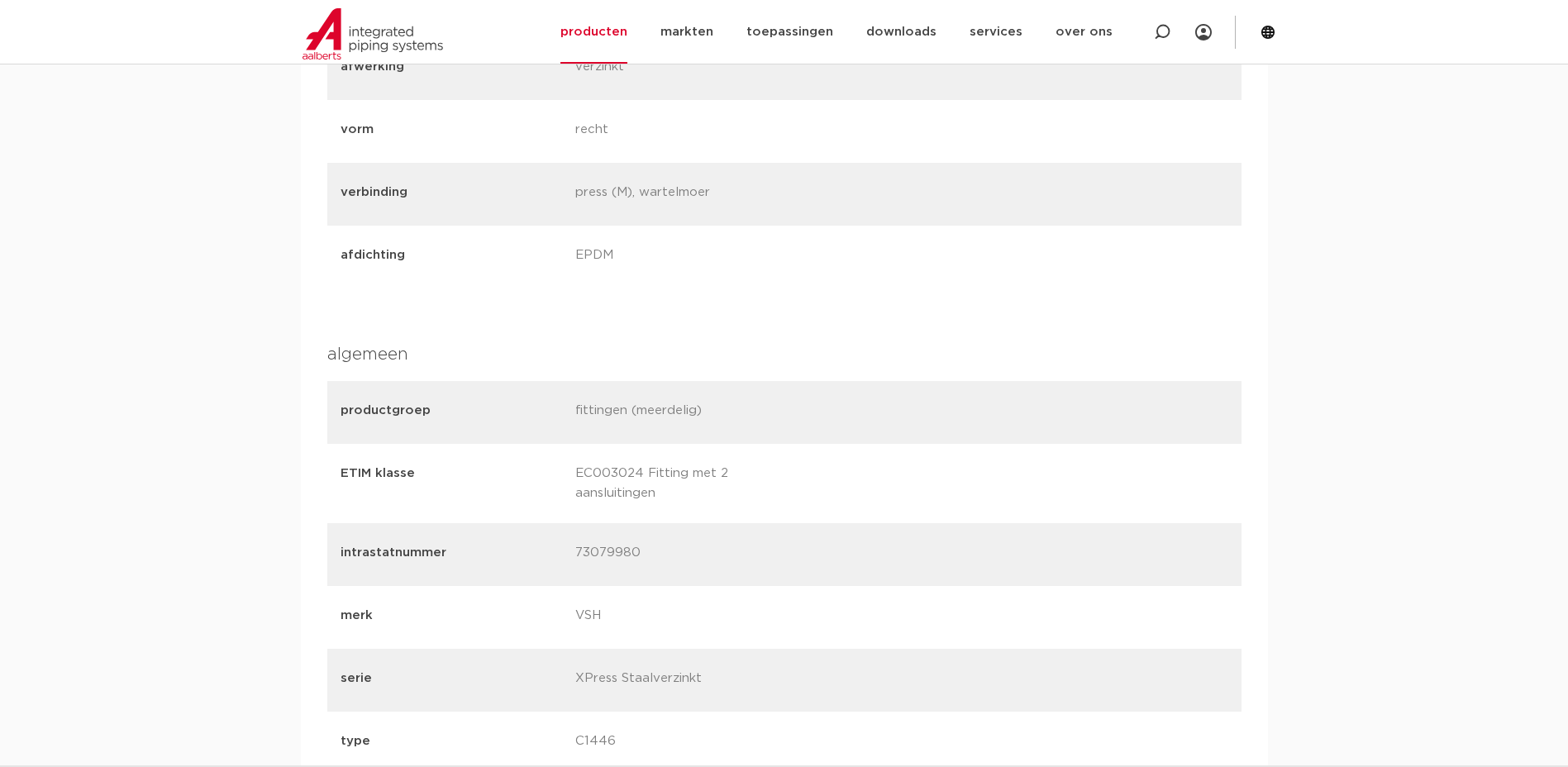
scroll to position [1414, 0]
